Goal: Task Accomplishment & Management: Manage account settings

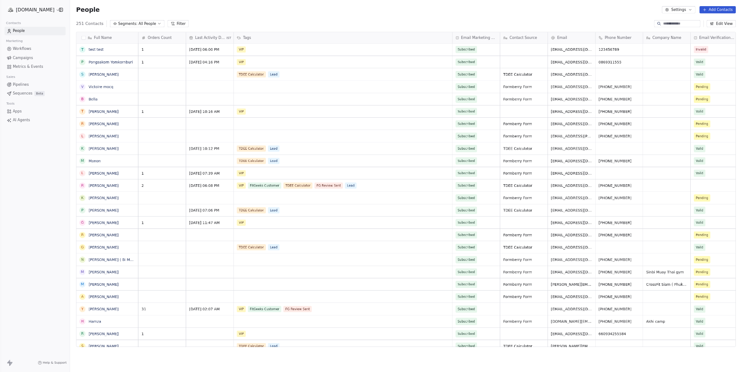
scroll to position [557, 1143]
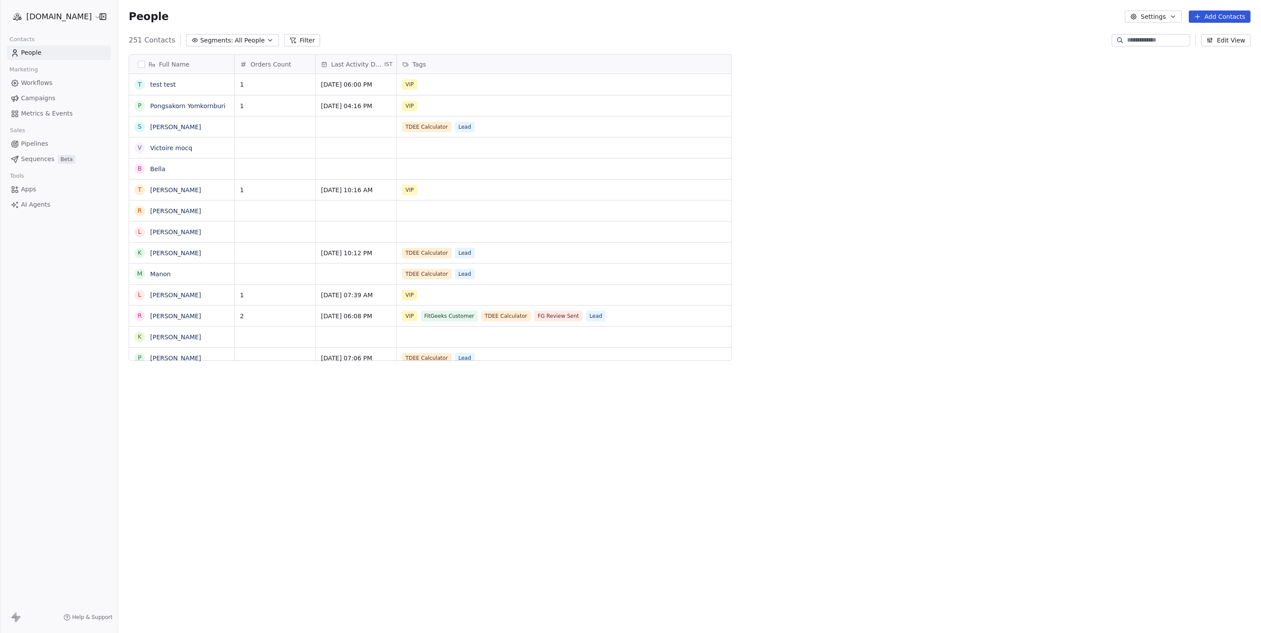
click at [42, 73] on div "Marketing" at bounding box center [59, 69] width 104 height 12
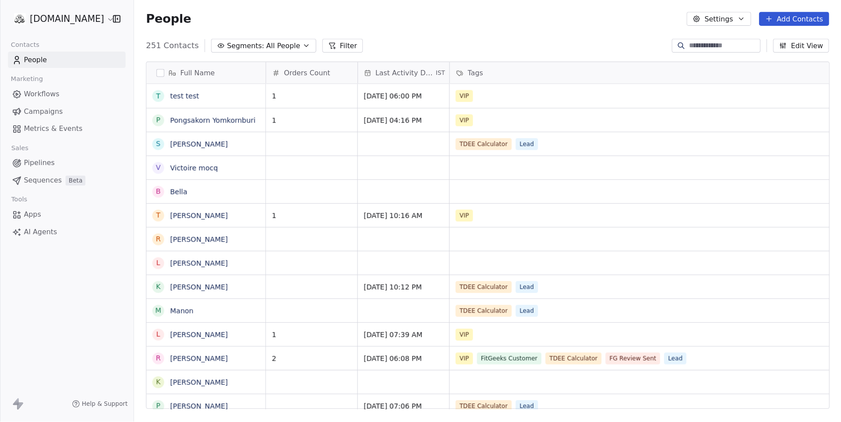
scroll to position [0, 0]
click at [42, 84] on span "Workflows" at bounding box center [37, 82] width 32 height 9
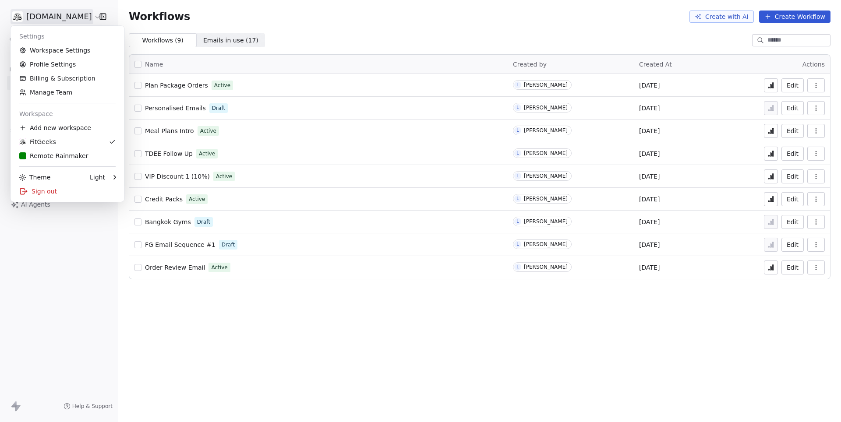
click at [63, 9] on html "fitgeeks.co Contacts People Marketing Workflows Campaigns Metrics & Events Sale…" at bounding box center [420, 211] width 841 height 422
click at [62, 154] on div "Remote Rainmaker" at bounding box center [53, 155] width 69 height 9
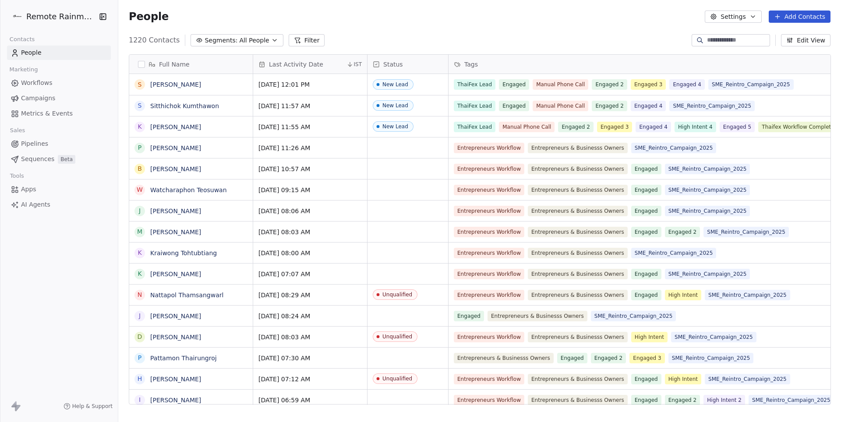
scroll to position [371, 722]
click at [46, 80] on span "Workflows" at bounding box center [37, 82] width 32 height 9
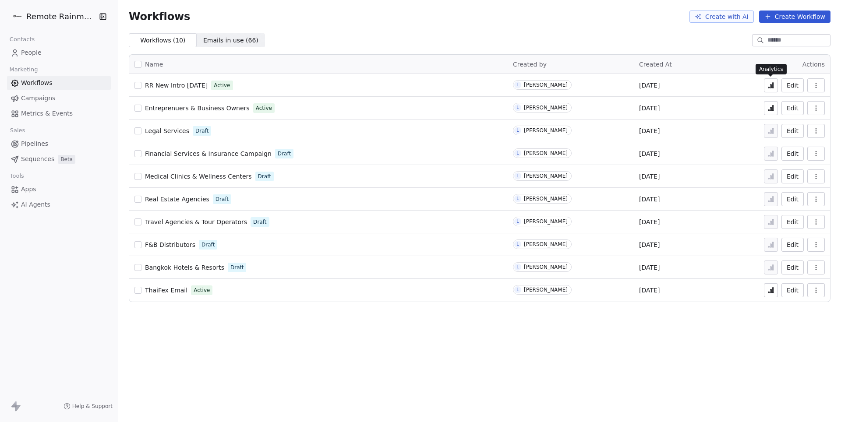
click at [769, 85] on icon at bounding box center [770, 85] width 7 height 7
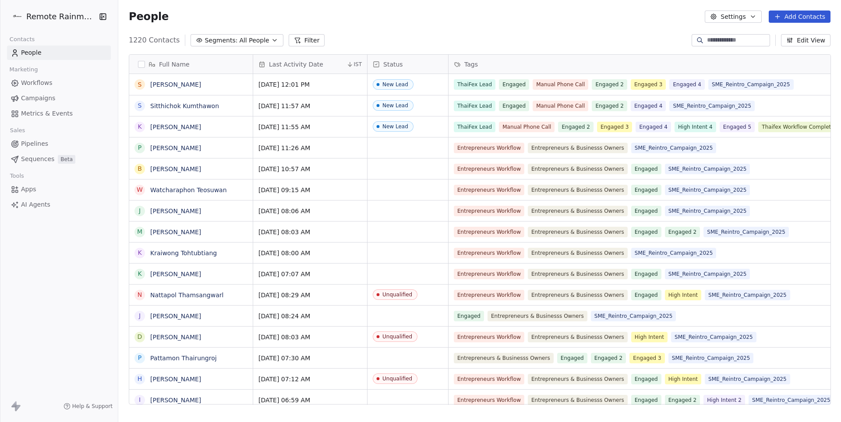
scroll to position [371, 722]
click at [718, 40] on input at bounding box center [737, 40] width 61 height 9
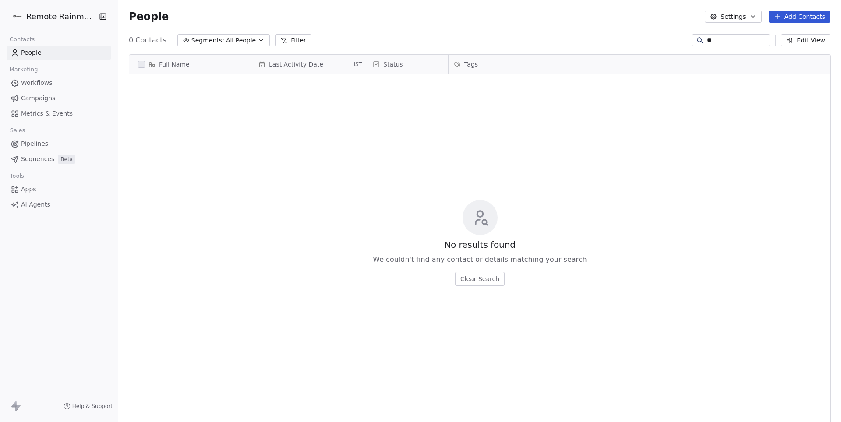
type input "*"
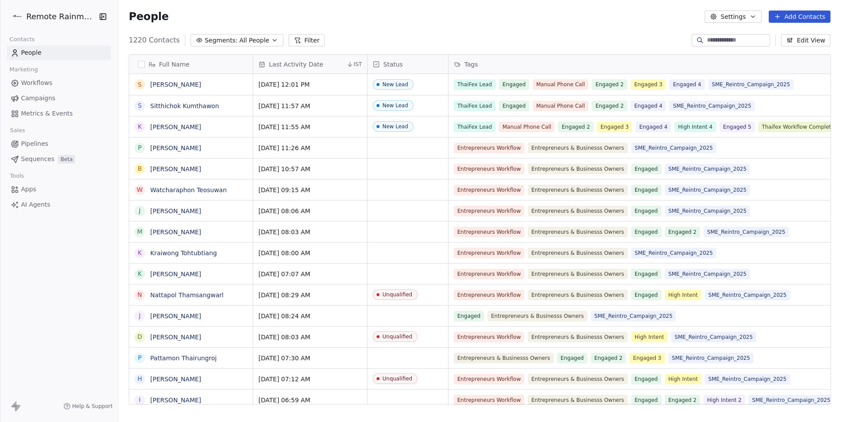
click at [798, 17] on button "Add Contacts" at bounding box center [799, 17] width 62 height 12
click at [792, 33] on span "Create new contact" at bounding box center [800, 35] width 60 height 9
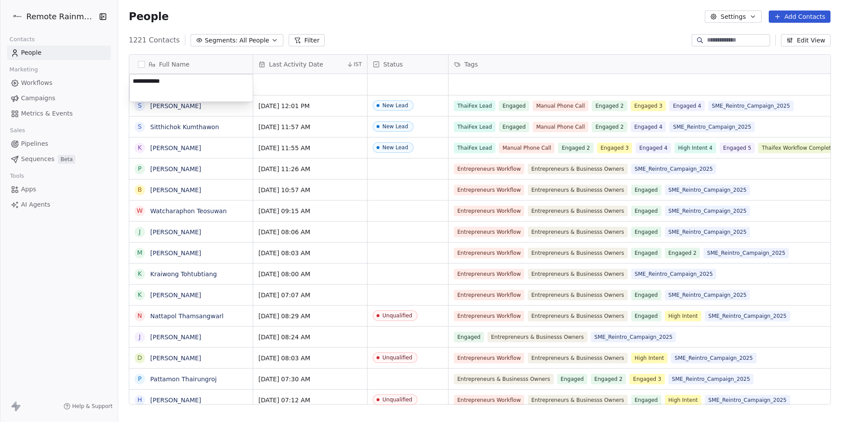
type textarea "**********"
click at [410, 85] on html "Remote Rainmaker Contacts People Marketing Workflows Campaigns Metrics & Events…" at bounding box center [420, 211] width 841 height 422
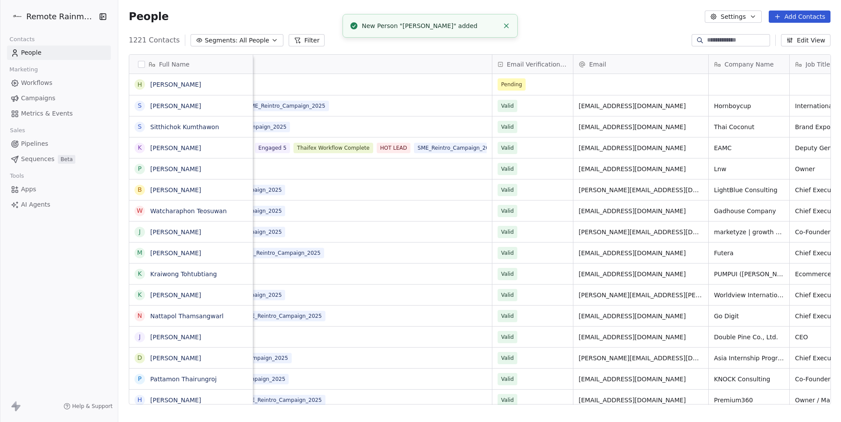
scroll to position [0, 468]
click at [599, 82] on div "grid" at bounding box center [637, 84] width 135 height 21
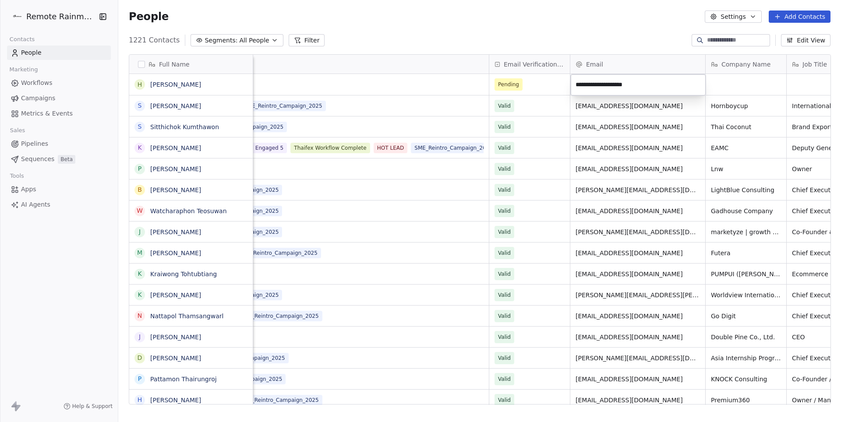
type input "**********"
click at [603, 39] on html "Remote Rainmaker Contacts People Marketing Workflows Campaigns Metrics & Events…" at bounding box center [420, 211] width 841 height 422
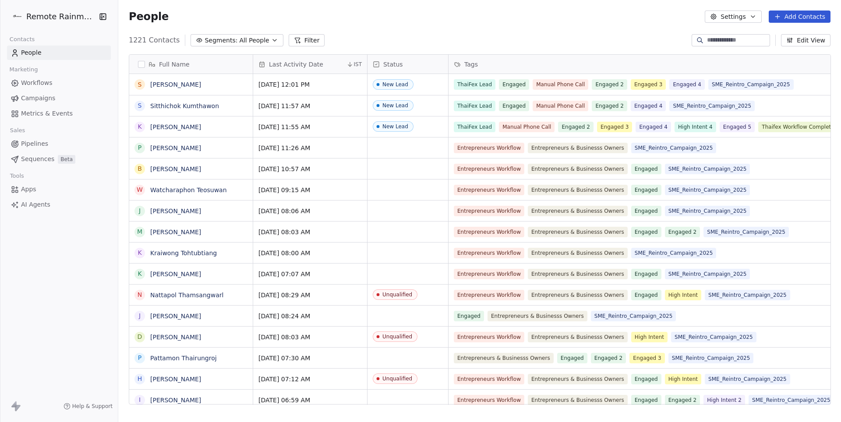
scroll to position [0, 0]
click at [720, 44] on input at bounding box center [737, 40] width 61 height 9
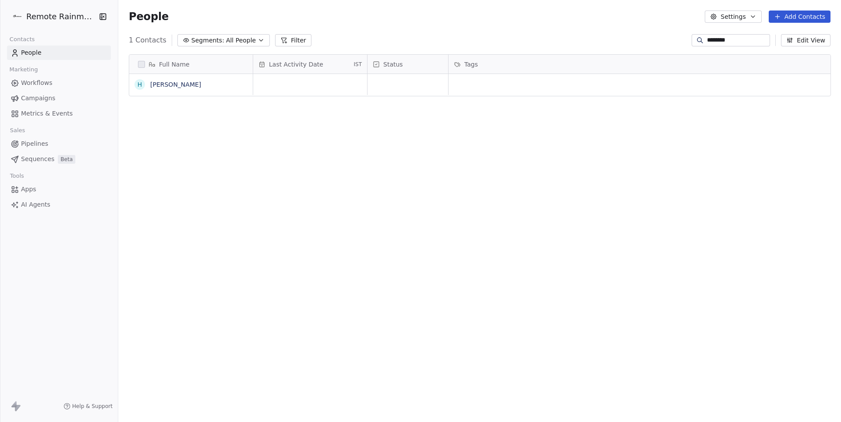
type input "********"
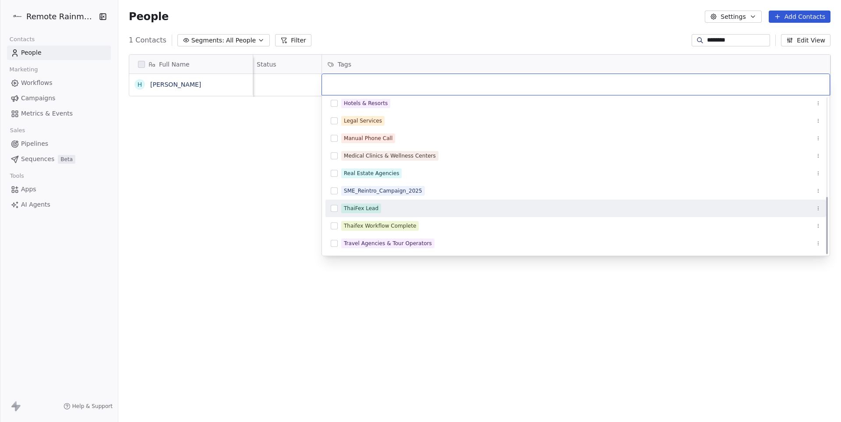
scroll to position [267, 0]
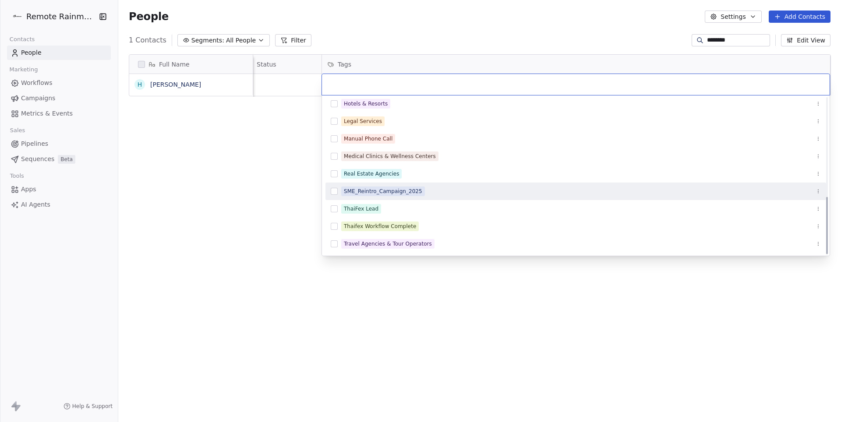
click at [416, 195] on span "SME_Reintro_Campaign_2025" at bounding box center [383, 192] width 84 height 10
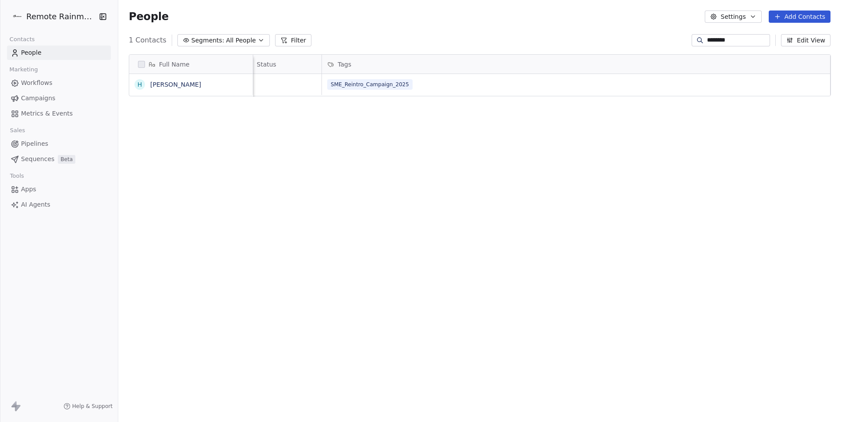
click at [260, 194] on html "Remote Rainmaker Contacts People Marketing Workflows Campaigns Metrics & Events…" at bounding box center [420, 211] width 841 height 422
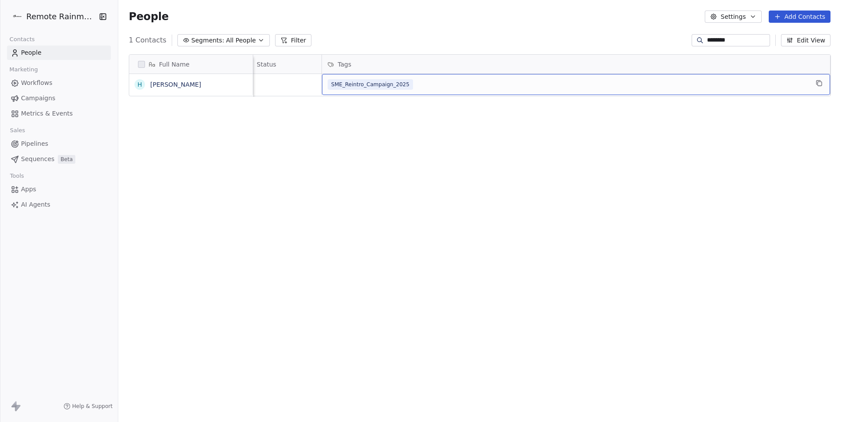
click at [738, 11] on button "Settings" at bounding box center [732, 17] width 56 height 12
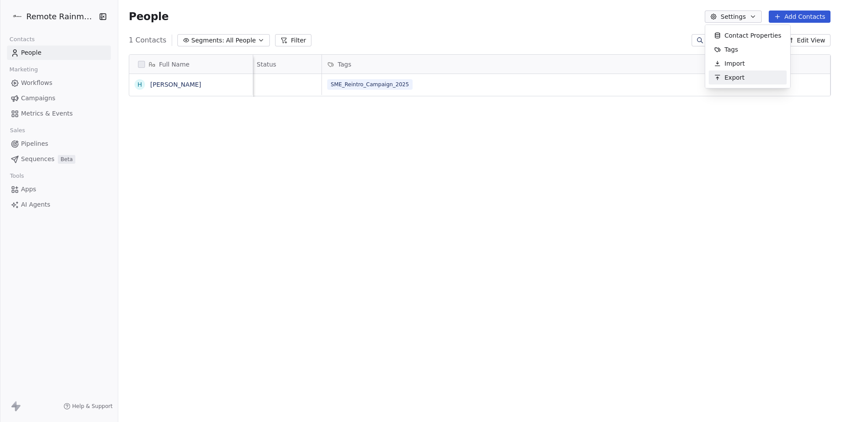
click at [486, 93] on html "Remote Rainmaker Contacts People Marketing Workflows Campaigns Metrics & Events…" at bounding box center [420, 211] width 841 height 422
click at [578, 39] on html "Remote Rainmaker Contacts People Marketing Workflows Campaigns Metrics & Events…" at bounding box center [420, 211] width 841 height 422
click at [725, 18] on button "Settings" at bounding box center [732, 17] width 56 height 12
click at [732, 43] on div "Tags" at bounding box center [725, 49] width 35 height 14
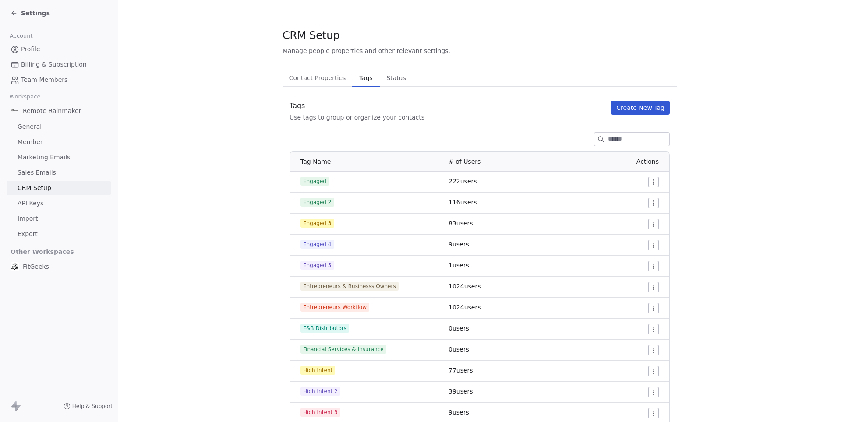
click at [638, 109] on button "Create New Tag" at bounding box center [640, 108] width 59 height 14
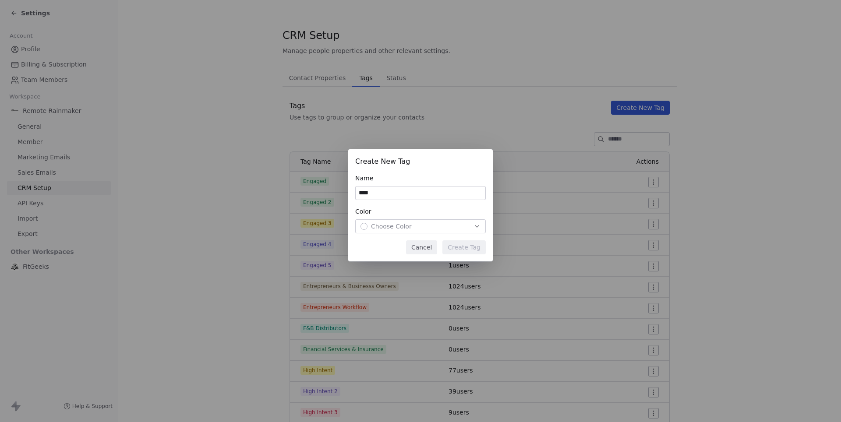
type input "****"
click at [395, 225] on span "Choose Color" at bounding box center [391, 226] width 41 height 9
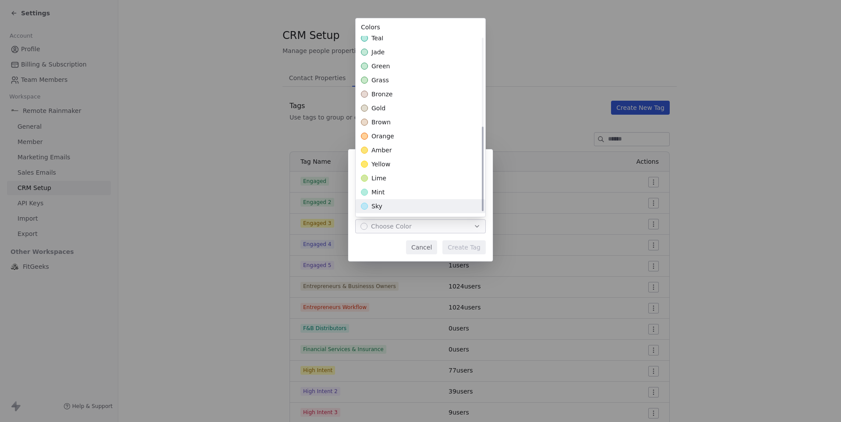
scroll to position [187, 0]
click at [374, 184] on div "lime" at bounding box center [421, 179] width 130 height 14
click at [463, 250] on div "Create New Tag Name **** Color lime Cancel Create Tag" at bounding box center [420, 210] width 841 height 151
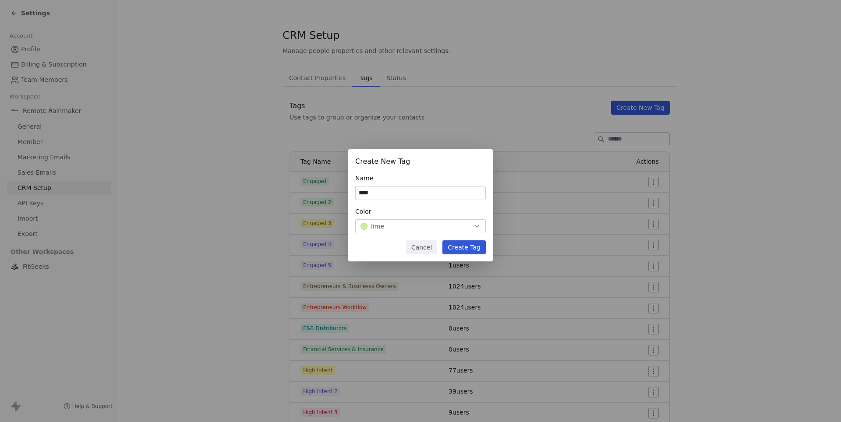
click at [470, 249] on button "Create Tag" at bounding box center [463, 247] width 43 height 14
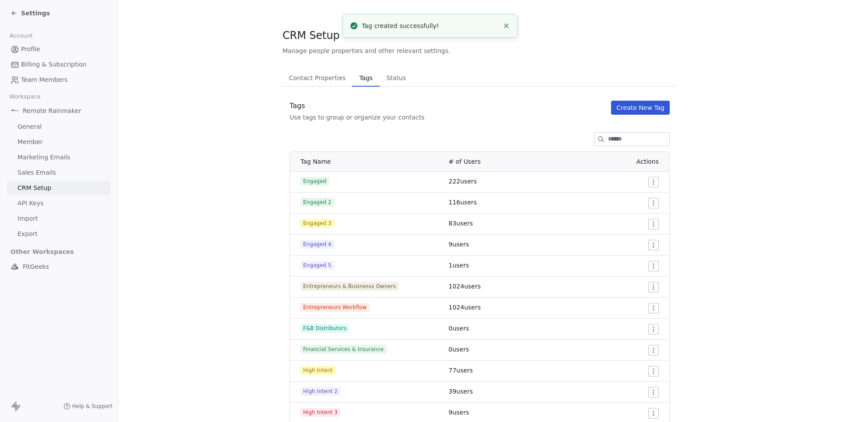
click at [37, 14] on span "Settings" at bounding box center [35, 13] width 29 height 9
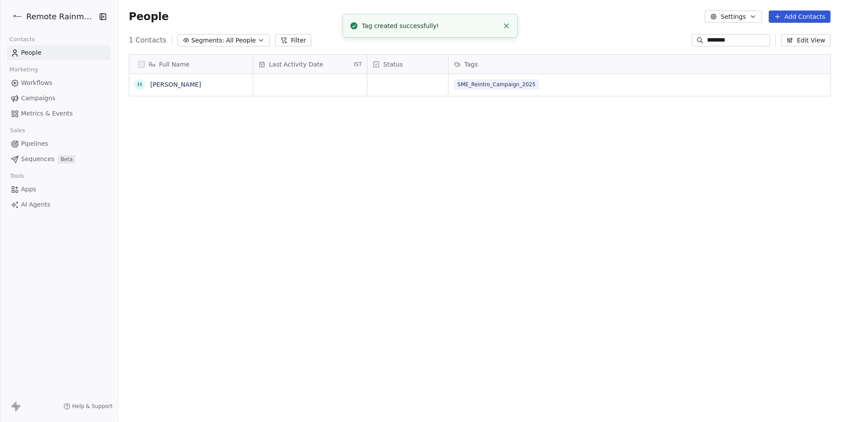
scroll to position [371, 722]
click at [37, 85] on span "Workflows" at bounding box center [37, 82] width 32 height 9
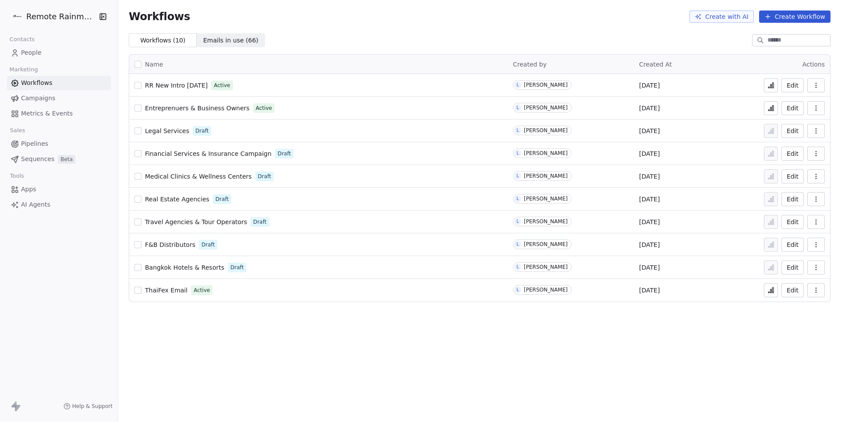
click at [806, 16] on button "Create Workflow" at bounding box center [794, 17] width 71 height 12
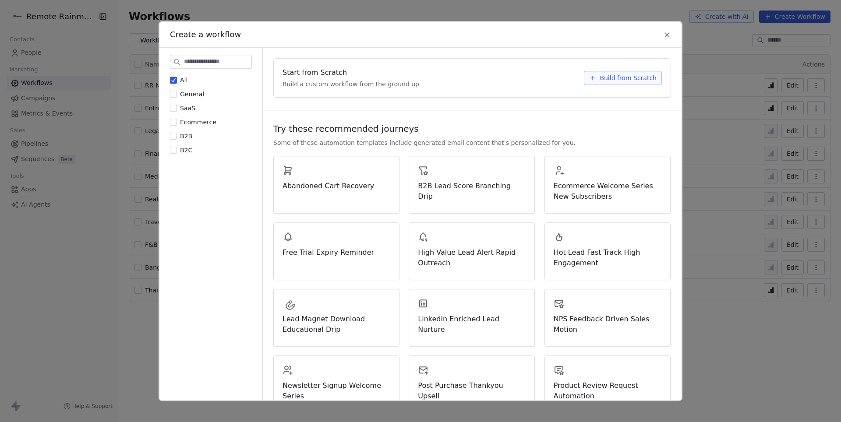
click at [631, 81] on span "Build from Scratch" at bounding box center [627, 78] width 57 height 9
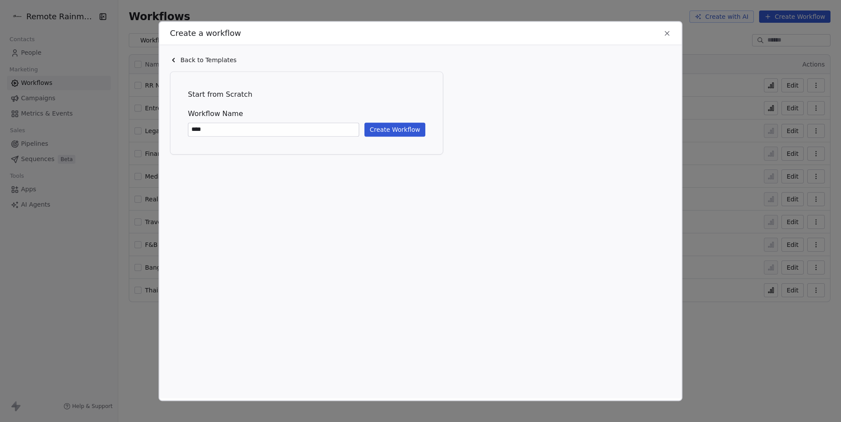
type input "****"
click at [380, 130] on button "Create Workflow" at bounding box center [394, 130] width 61 height 14
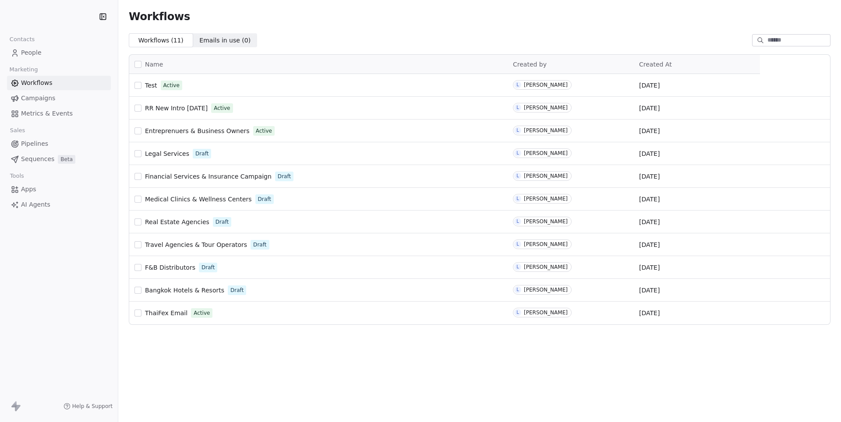
click at [38, 48] on span "People" at bounding box center [31, 52] width 21 height 9
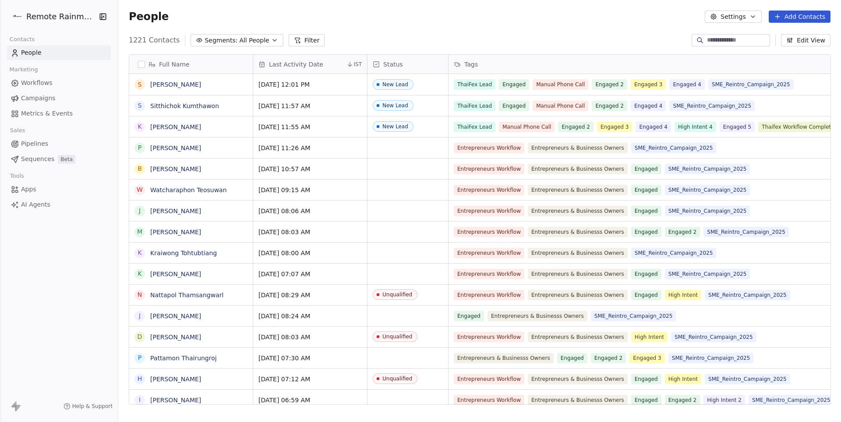
scroll to position [371, 722]
click at [728, 41] on input at bounding box center [737, 40] width 61 height 9
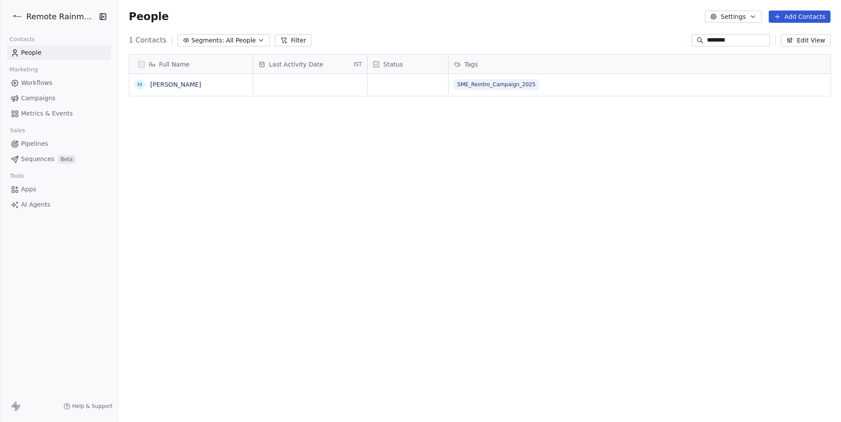
type input "********"
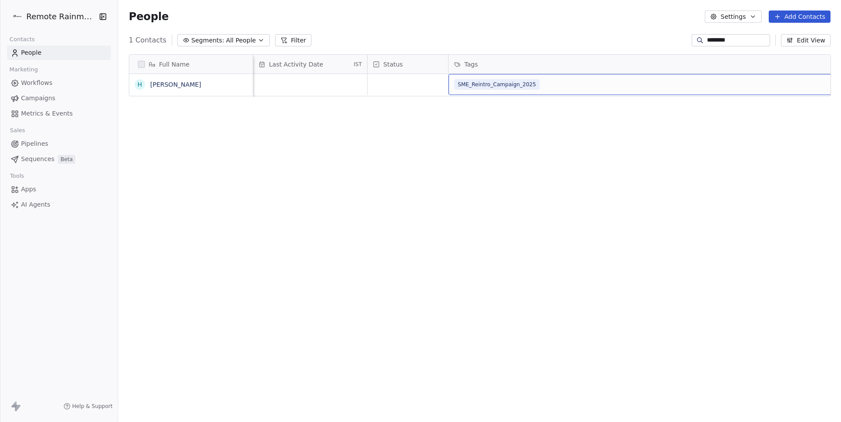
scroll to position [0, 127]
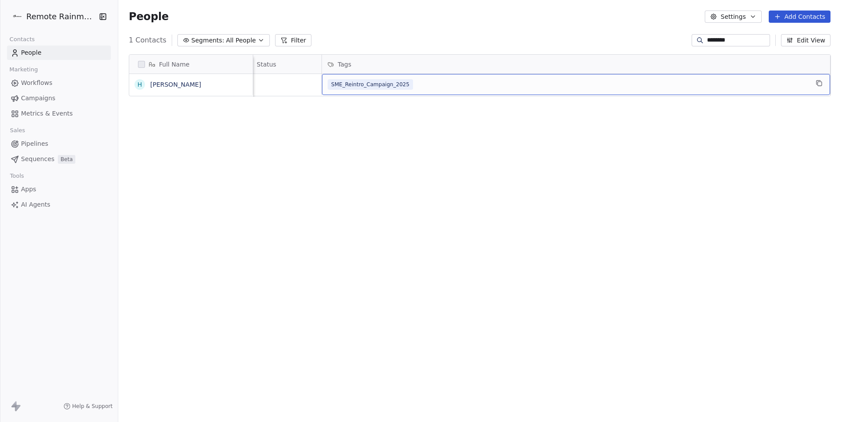
click at [564, 89] on div "SME_Reintro_Campaign_2025" at bounding box center [567, 84] width 481 height 11
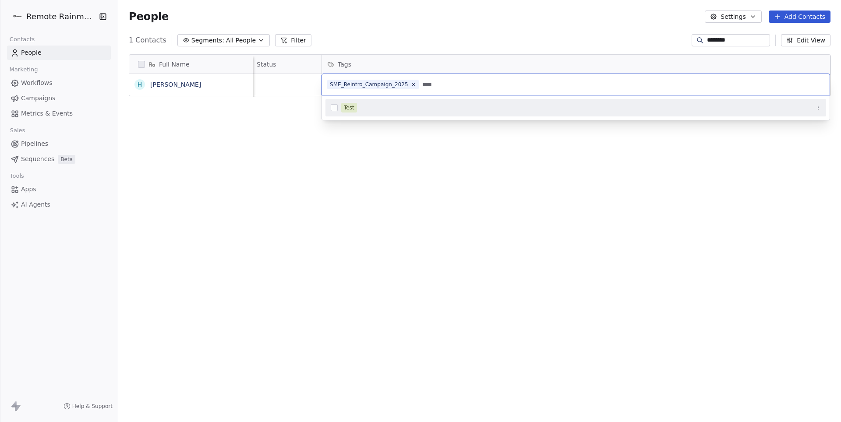
type input "****"
click at [332, 107] on button "Suggestions" at bounding box center [334, 107] width 7 height 7
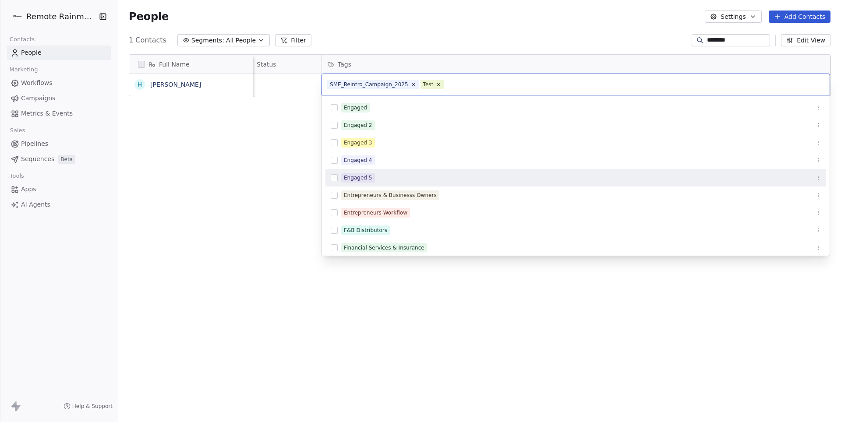
click at [326, 183] on div "Engaged 5" at bounding box center [575, 178] width 500 height 14
click at [332, 180] on button "Suggestions" at bounding box center [334, 177] width 7 height 7
click at [267, 179] on html "Remote Rainmaker Contacts People Marketing Workflows Campaigns Metrics & Events…" at bounding box center [420, 211] width 841 height 422
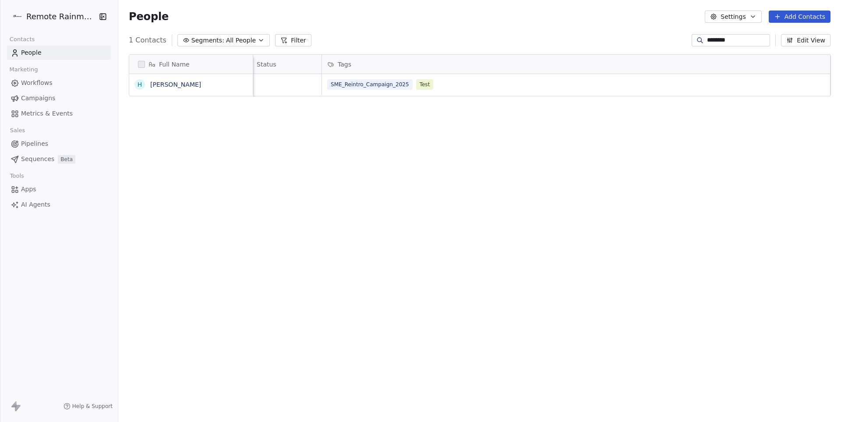
click at [415, 132] on div "Full Name H Harinder Kaur Last Activity Date IST Status Tags Email Verification…" at bounding box center [479, 232] width 722 height 371
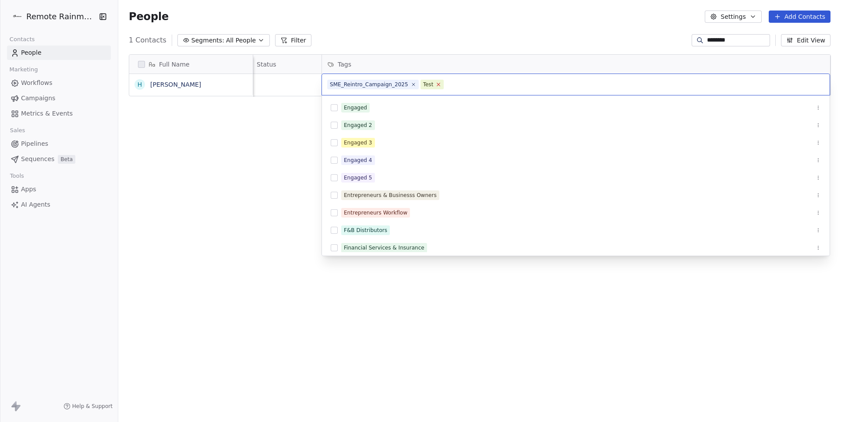
click at [441, 85] on icon at bounding box center [439, 84] width 6 height 6
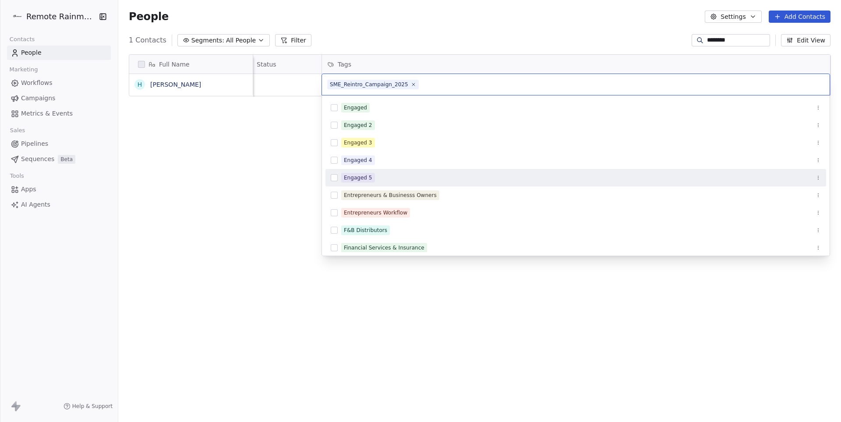
click at [264, 225] on html "Remote Rainmaker Contacts People Marketing Workflows Campaigns Metrics & Events…" at bounding box center [420, 211] width 841 height 422
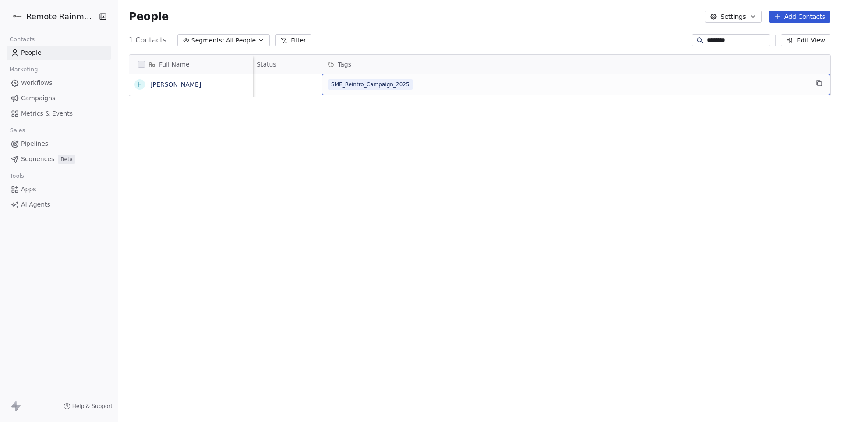
click at [433, 89] on div "SME_Reintro_Campaign_2025" at bounding box center [567, 84] width 481 height 11
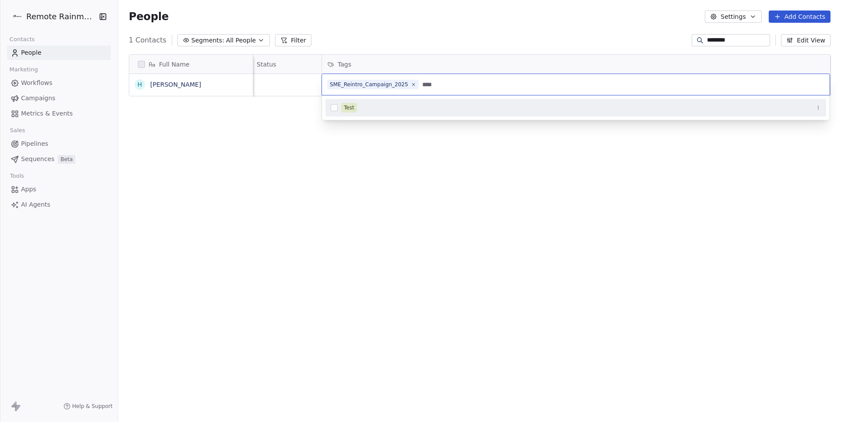
type input "****"
click at [335, 107] on button "Suggestions" at bounding box center [334, 107] width 7 height 7
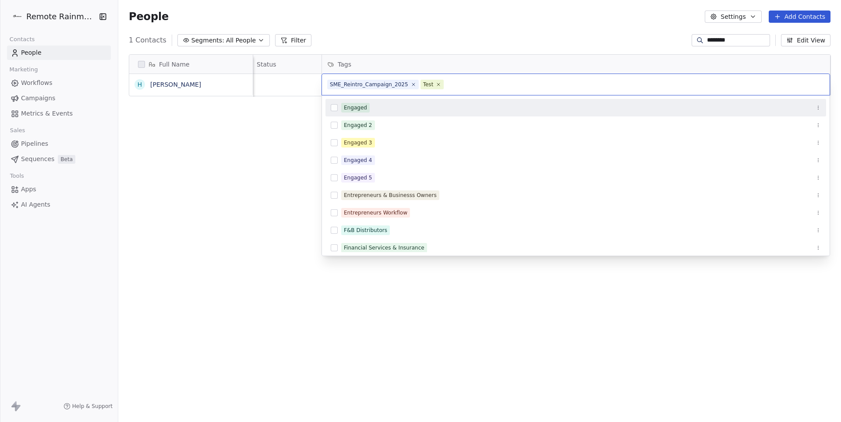
click at [271, 144] on html "Remote Rainmaker Contacts People Marketing Workflows Campaigns Metrics & Events…" at bounding box center [420, 211] width 841 height 422
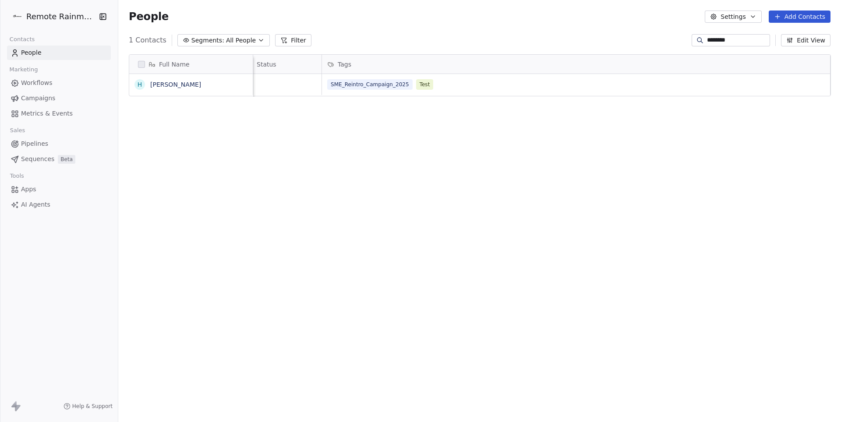
click at [271, 144] on div "Full Name H Harinder Kaur Last Activity Date IST Status Tags Email Verification…" at bounding box center [479, 232] width 722 height 371
click at [43, 58] on link "People" at bounding box center [59, 53] width 104 height 14
click at [60, 85] on link "Workflows" at bounding box center [59, 83] width 104 height 14
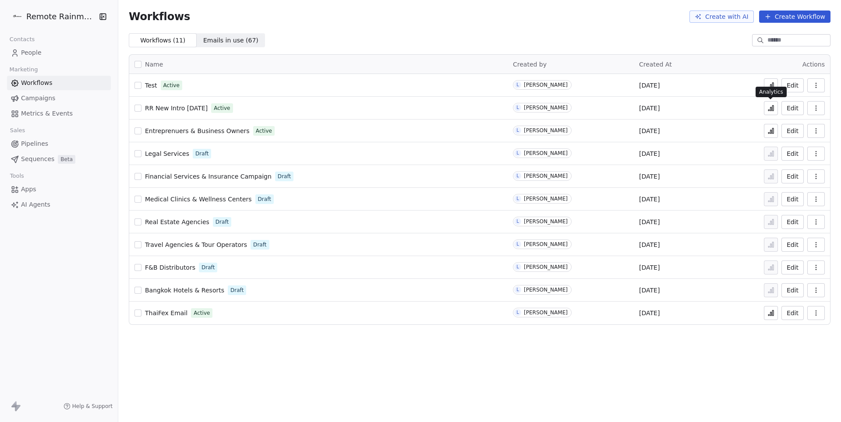
click at [770, 111] on icon at bounding box center [770, 108] width 7 height 7
click at [771, 85] on icon at bounding box center [770, 87] width 1 height 4
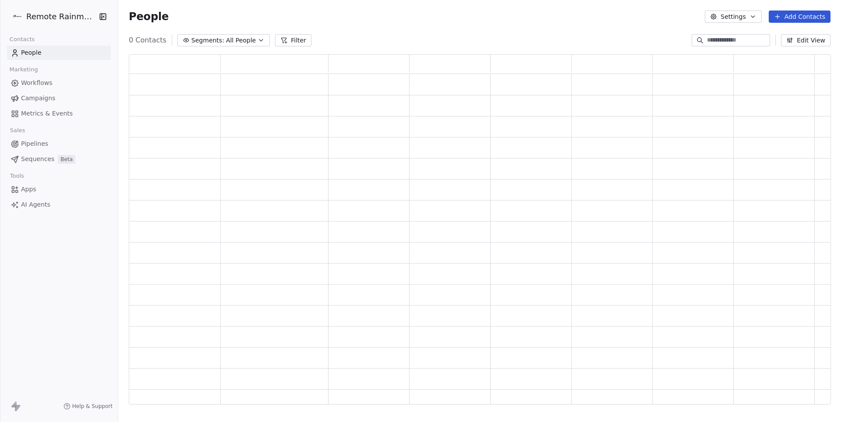
scroll to position [350, 701]
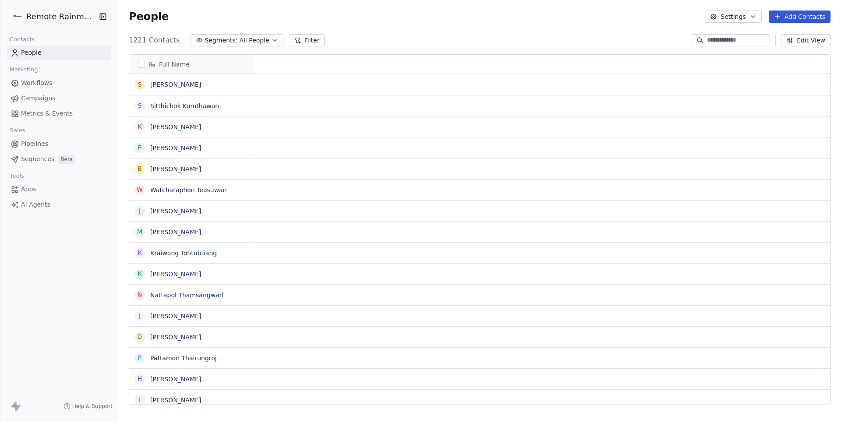
click at [711, 42] on input at bounding box center [737, 40] width 61 height 9
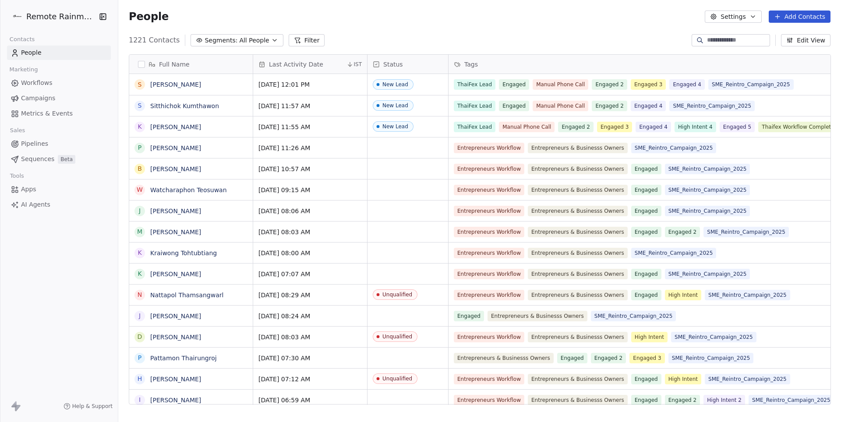
paste input "**********"
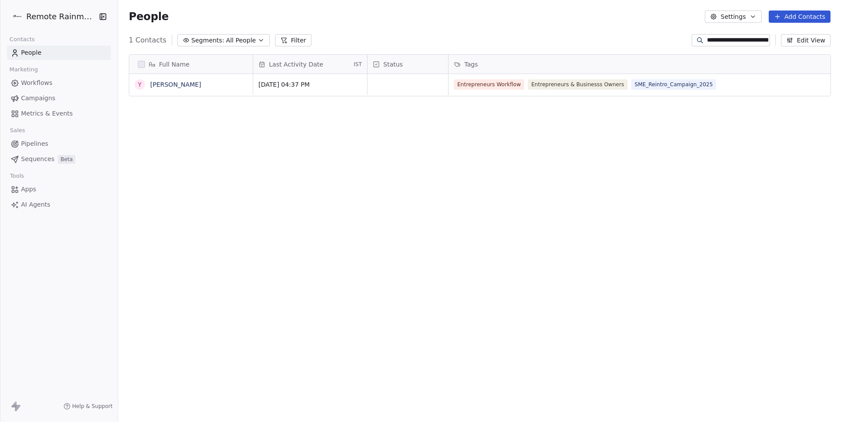
scroll to position [371, 722]
type input "**********"
click at [198, 84] on link "[PERSON_NAME]" at bounding box center [175, 84] width 51 height 7
